Goal: Transaction & Acquisition: Subscribe to service/newsletter

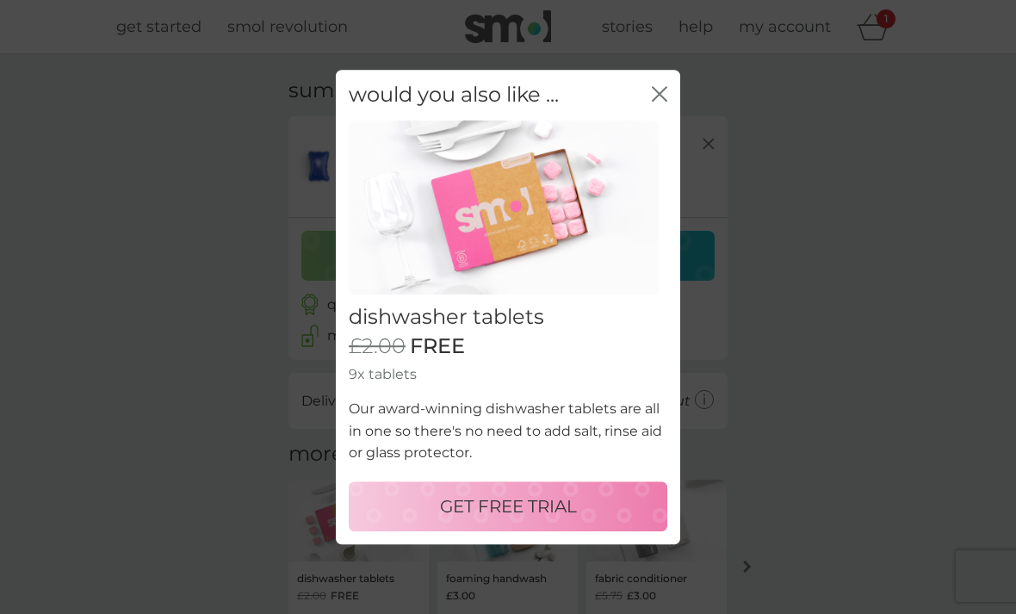
click at [616, 502] on div "GET FREE TRIAL" at bounding box center [508, 507] width 284 height 28
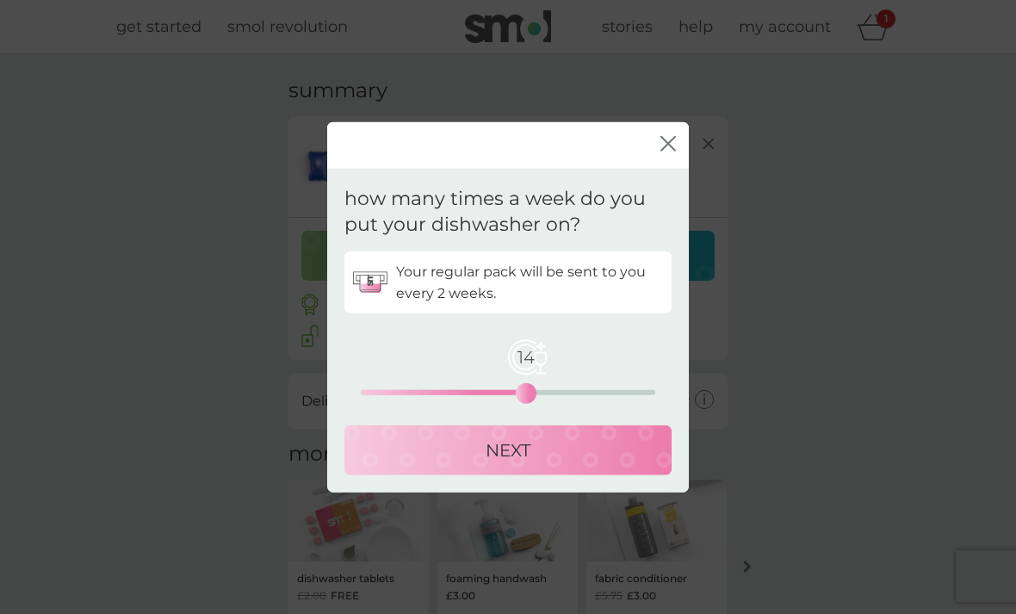
click at [552, 457] on div "NEXT" at bounding box center [508, 451] width 293 height 28
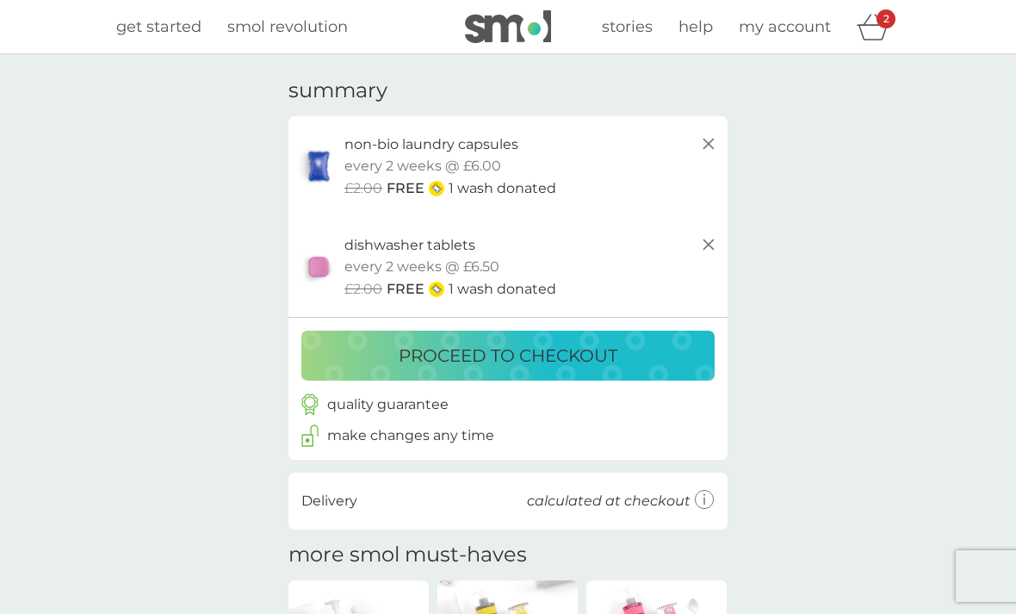
click at [646, 347] on div "proceed to checkout" at bounding box center [508, 356] width 379 height 28
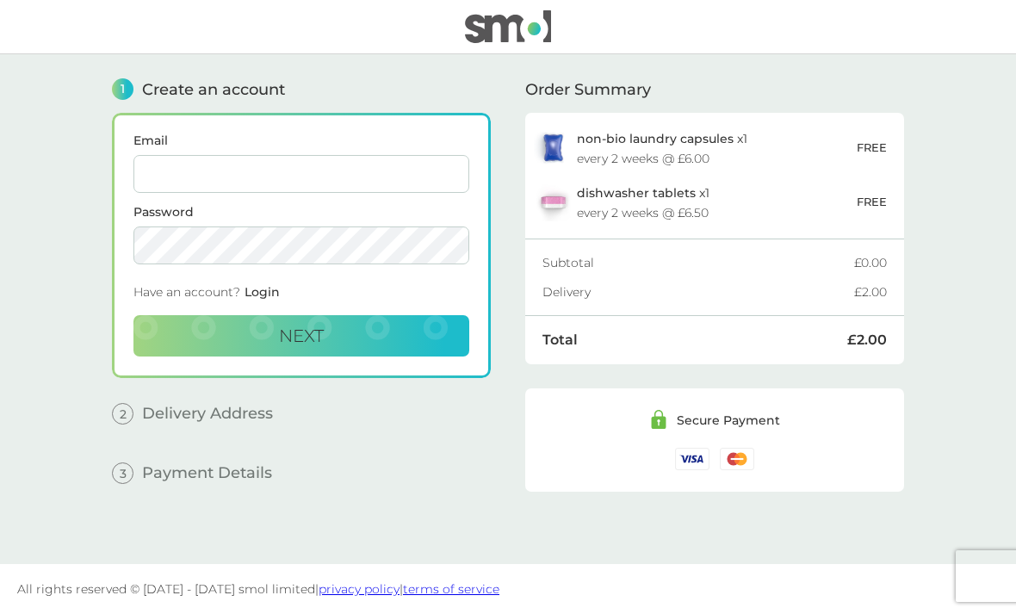
click at [410, 183] on input "Email" at bounding box center [302, 174] width 336 height 38
click at [34, 98] on main "1 Create an account Email Password Have an account? Login Next 2 Delivery Addre…" at bounding box center [508, 309] width 1016 height 510
click at [425, 168] on input "Email" at bounding box center [302, 174] width 336 height 38
type input "[PERSON_NAME][EMAIL_ADDRESS][DOMAIN_NAME]"
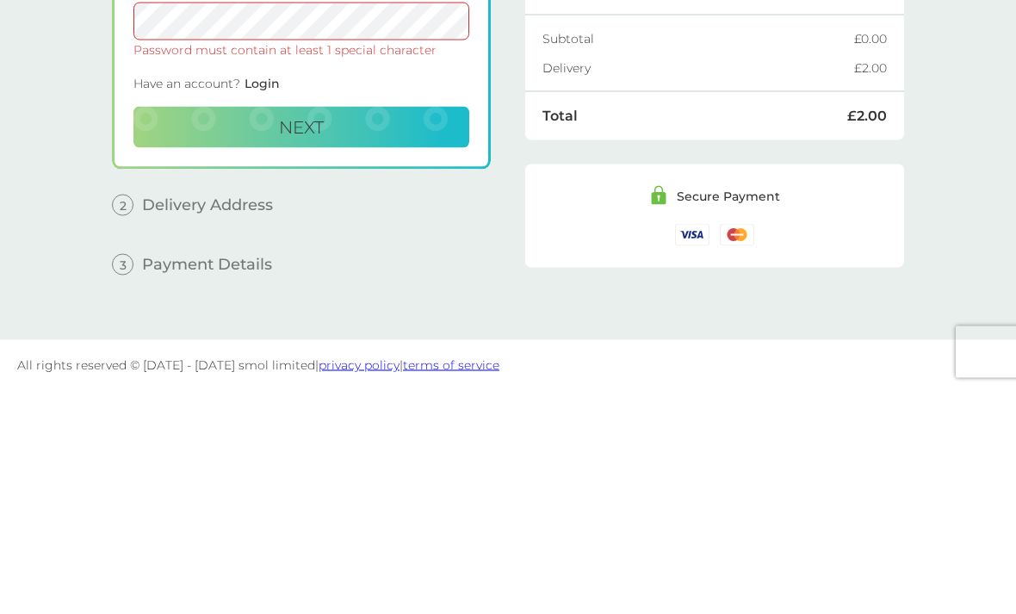
click at [380, 331] on button "Next" at bounding box center [302, 351] width 336 height 41
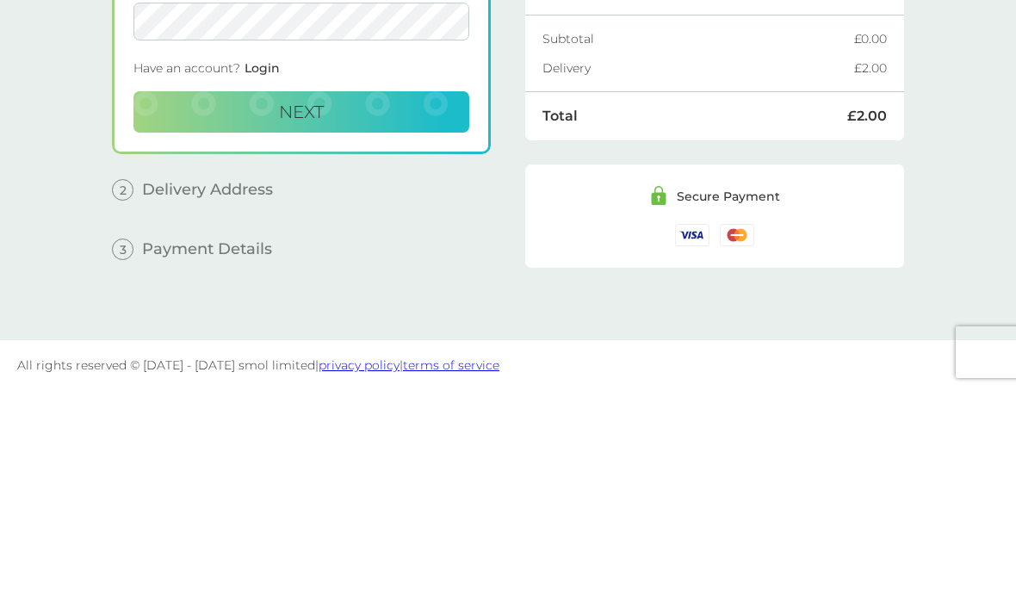
click at [406, 315] on button "Next" at bounding box center [302, 335] width 336 height 41
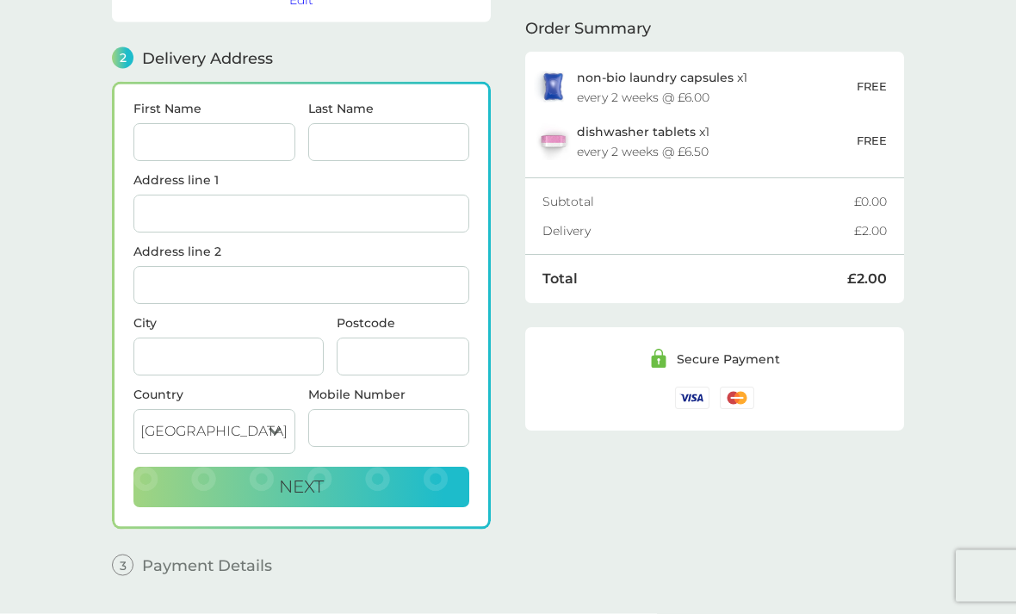
scroll to position [212, 0]
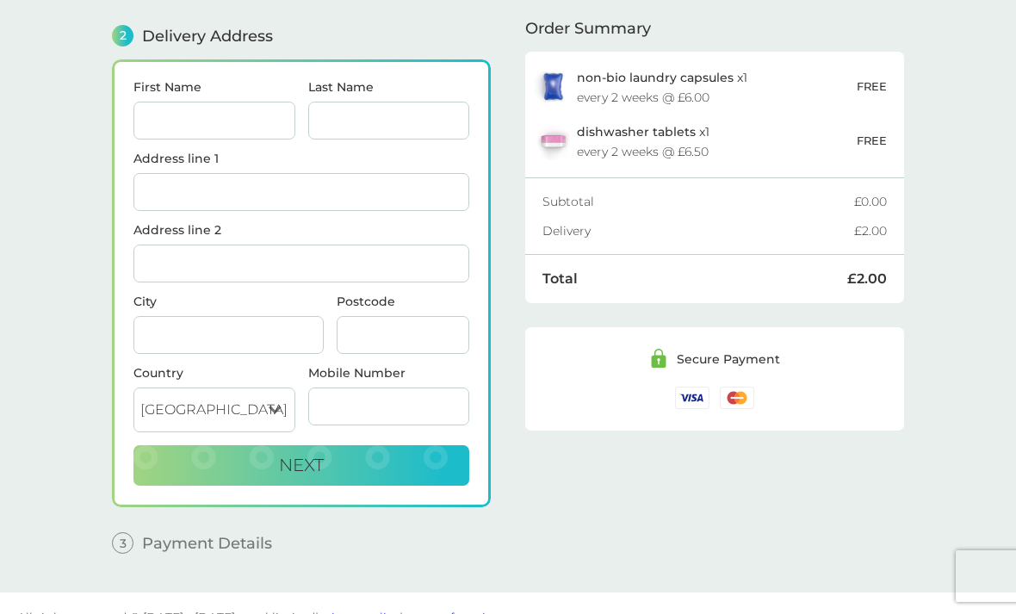
click at [275, 121] on input "First Name" at bounding box center [215, 121] width 162 height 38
type input "[PERSON_NAME]"
type input "Uys"
type input "[GEOGRAPHIC_DATA]"
type input "Castle Frome [GEOGRAPHIC_DATA], [GEOGRAPHIC_DATA]"
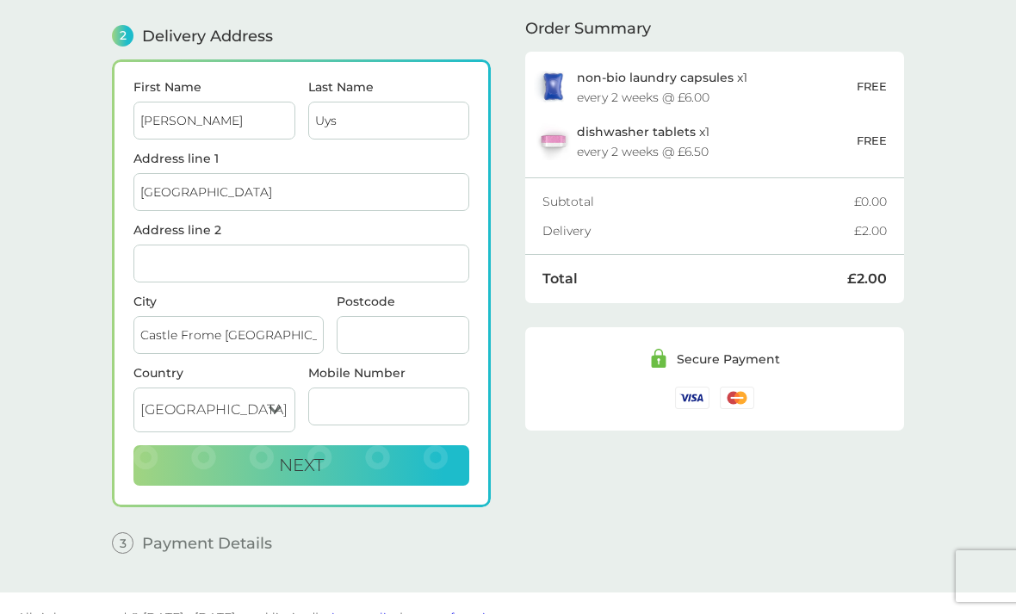
type input "HR8 1HG"
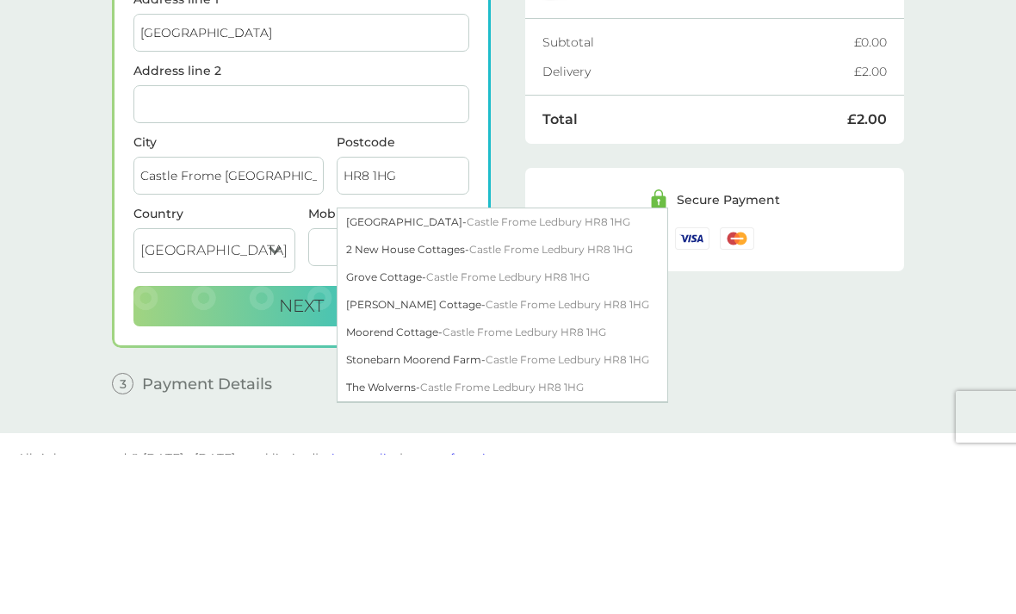
click at [560, 375] on span "Castle Frome Ledbury HR8 1HG" at bounding box center [549, 381] width 164 height 13
type input "Castle Frome"
type input "Ledbury"
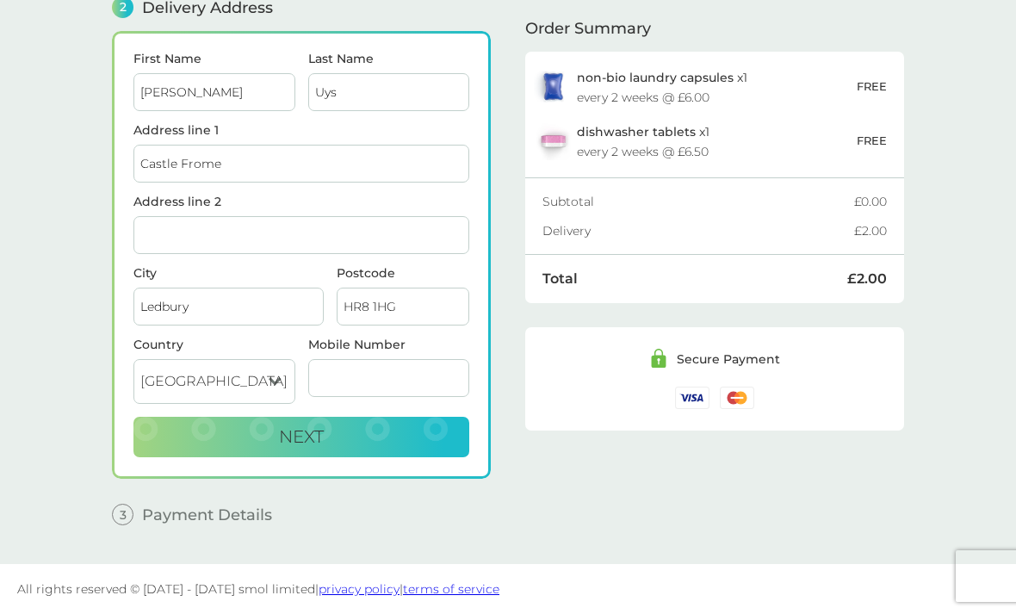
click at [418, 227] on input "Address line 2" at bounding box center [302, 235] width 336 height 38
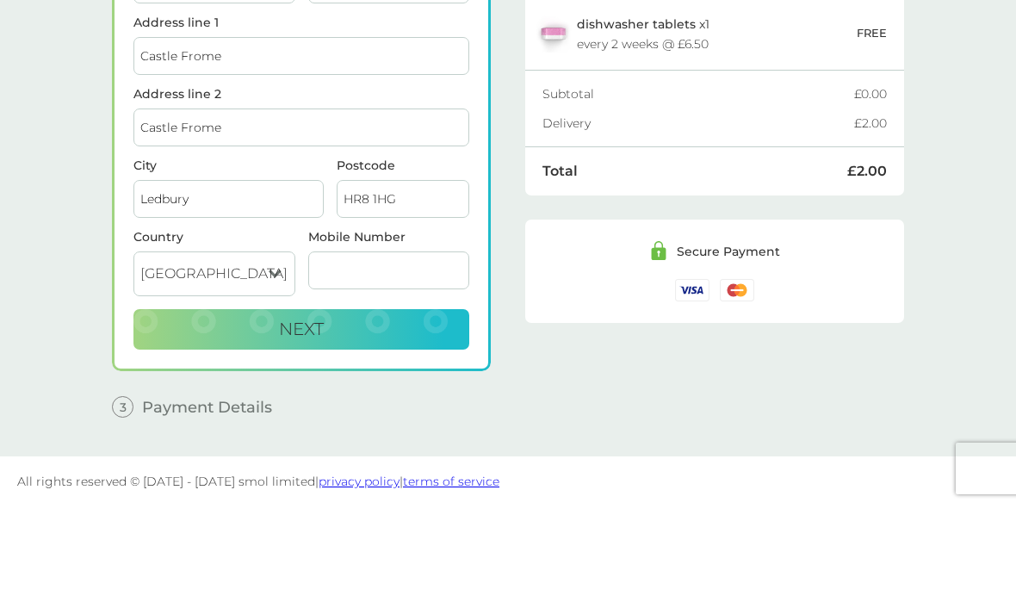
type input "Castle Frome"
click at [365, 145] on input "Castle Frome" at bounding box center [302, 164] width 336 height 38
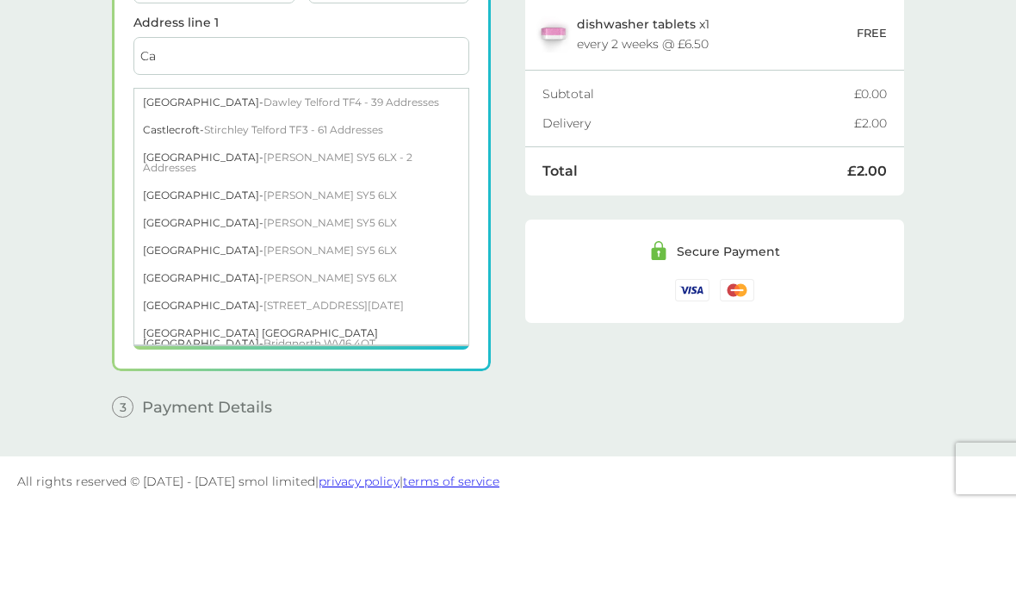
type input "C"
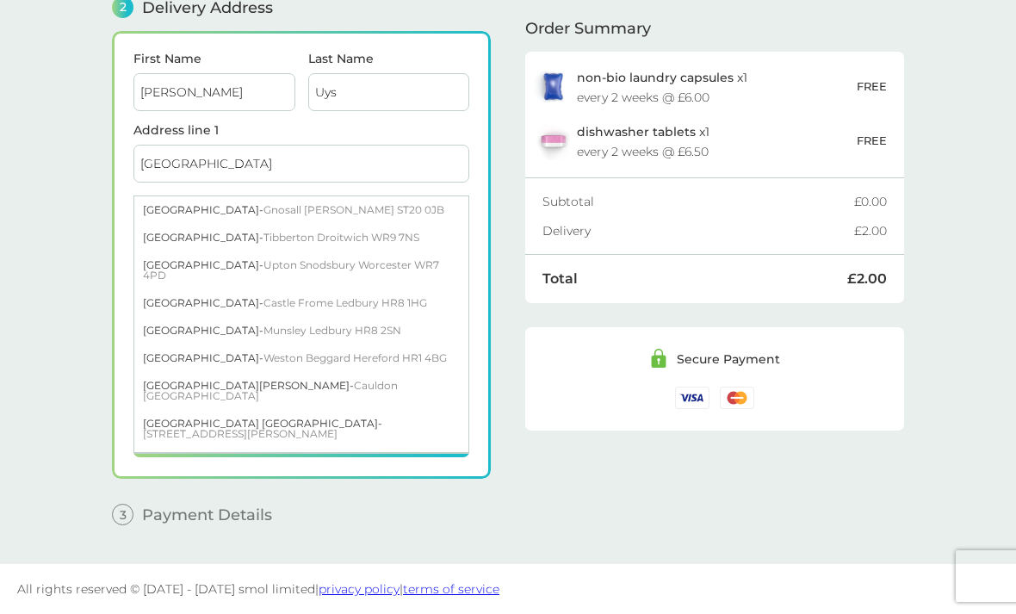
type input "[GEOGRAPHIC_DATA]"
click at [530, 500] on div "Order Summary non-bio laundry capsules x 1 every 2 weeks @ £6.00 FREE dishwashe…" at bounding box center [714, 176] width 379 height 724
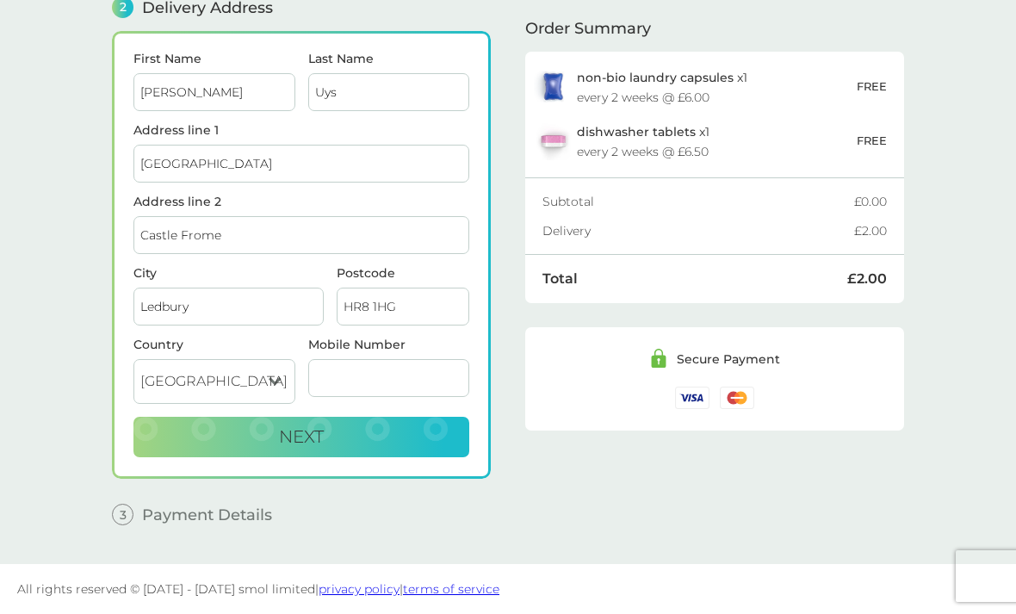
click at [434, 375] on input "Mobile Number" at bounding box center [389, 378] width 162 height 38
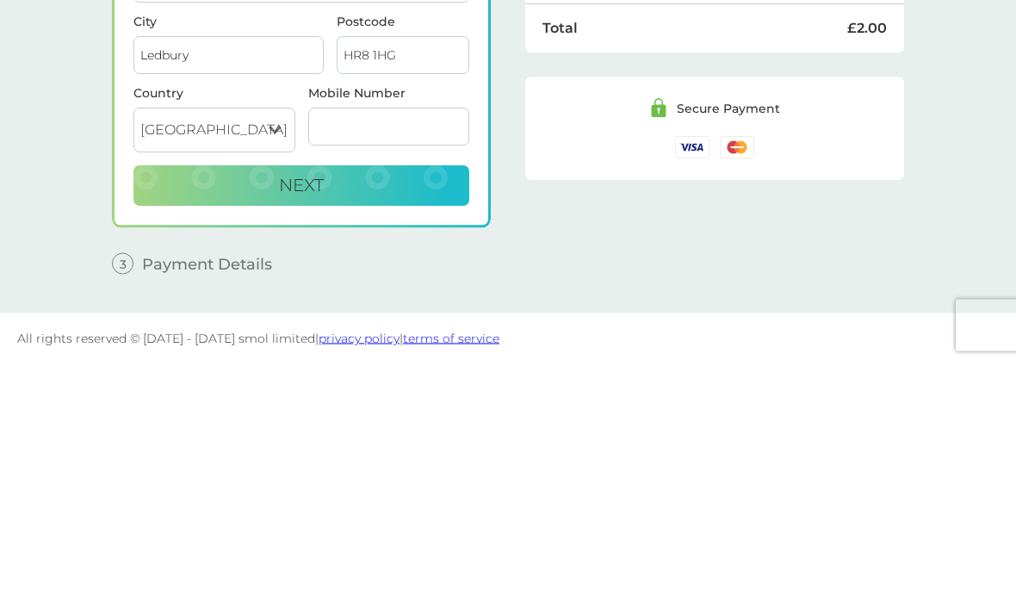
type input "07725906102"
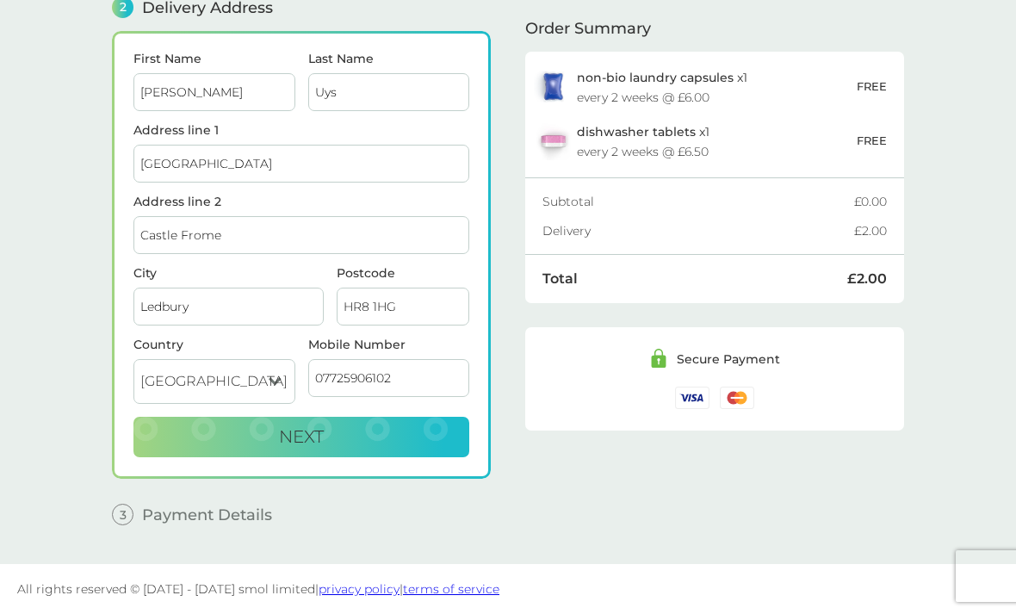
click at [432, 432] on button "Next" at bounding box center [302, 437] width 336 height 41
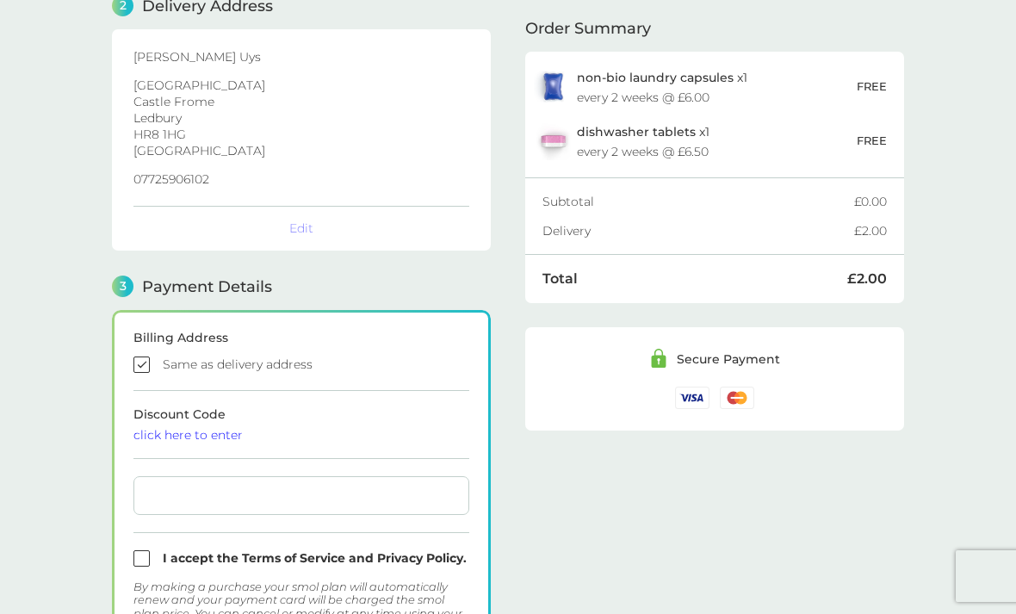
checkbox input "true"
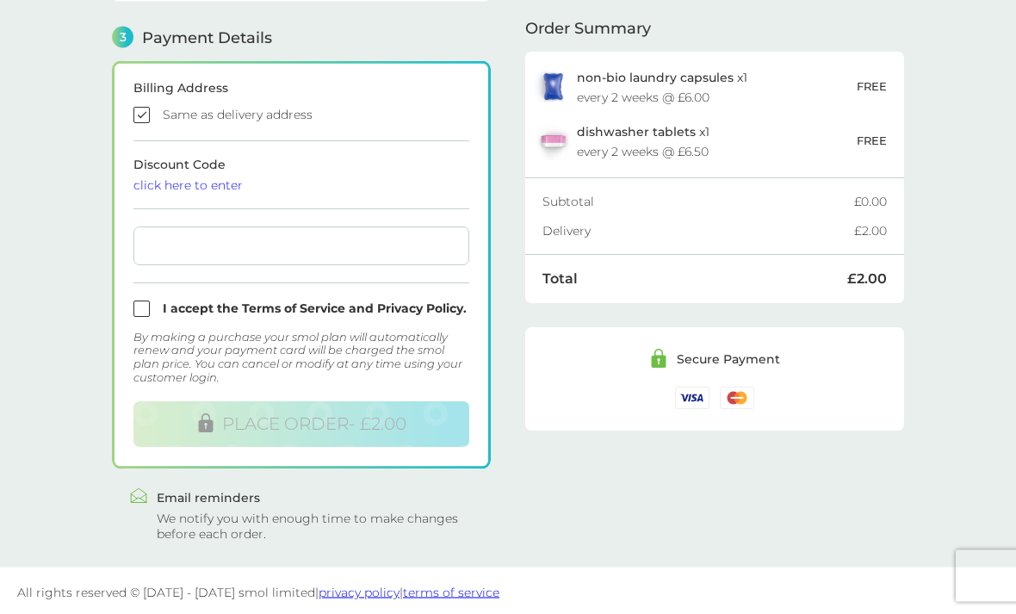
scroll to position [492, 0]
